Goal: Download file/media

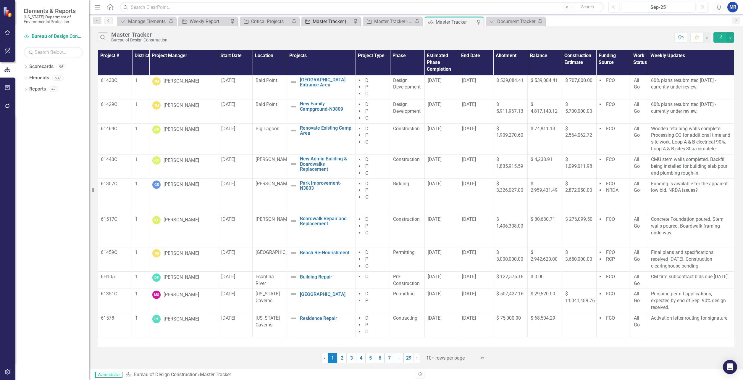
click at [330, 21] on div "Master Tracker (External)" at bounding box center [332, 21] width 39 height 7
click at [734, 38] on button "button" at bounding box center [731, 37] width 8 height 10
click at [715, 62] on link "PDF Export to PDF" at bounding box center [710, 60] width 47 height 11
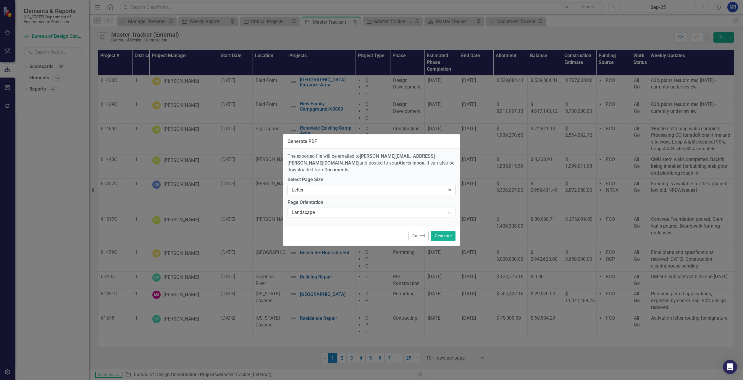
click at [320, 188] on div "Letter" at bounding box center [369, 189] width 154 height 7
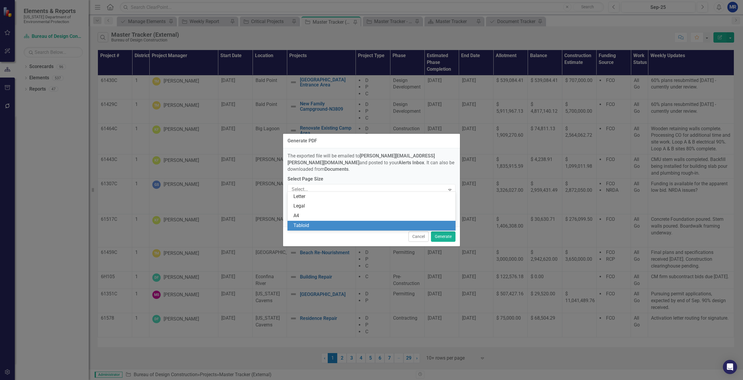
click at [311, 225] on div "Tabloid" at bounding box center [372, 225] width 159 height 7
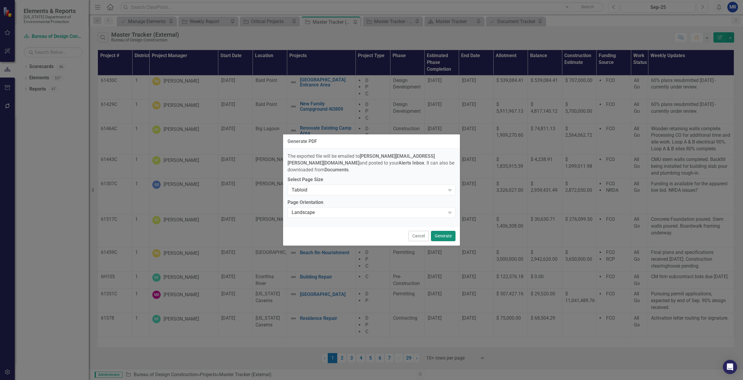
click at [439, 231] on button "Generate" at bounding box center [443, 236] width 25 height 10
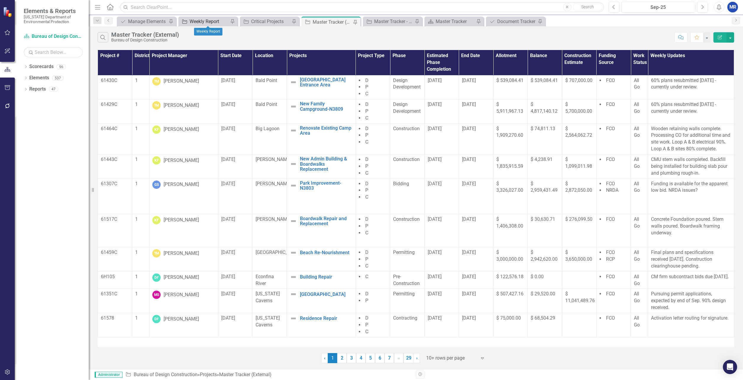
click at [198, 24] on div "Weekly Report" at bounding box center [209, 21] width 39 height 7
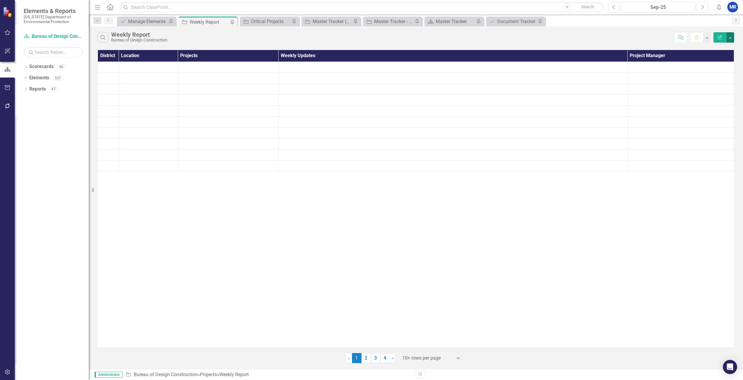
click at [732, 35] on button "button" at bounding box center [731, 37] width 8 height 10
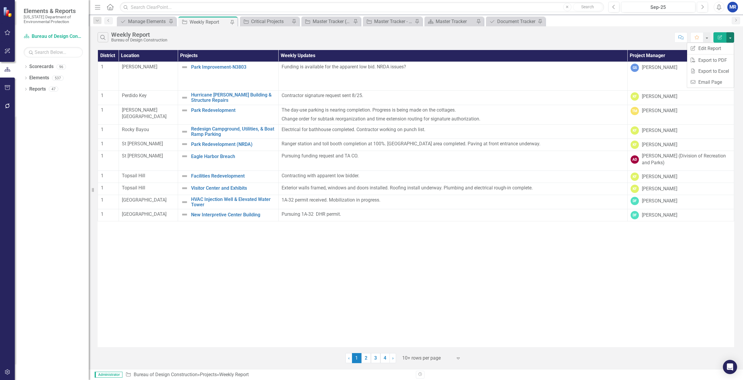
click at [706, 54] on div at bounding box center [710, 54] width 47 height 0
click at [706, 60] on link "PDF Export to PDF" at bounding box center [710, 60] width 47 height 11
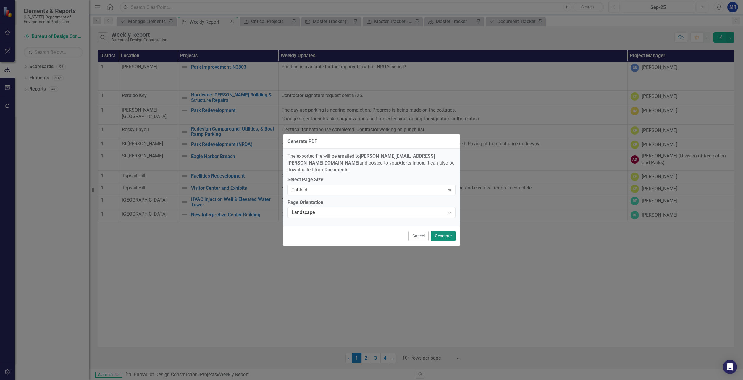
click at [441, 231] on button "Generate" at bounding box center [443, 236] width 25 height 10
